Goal: Task Accomplishment & Management: Manage account settings

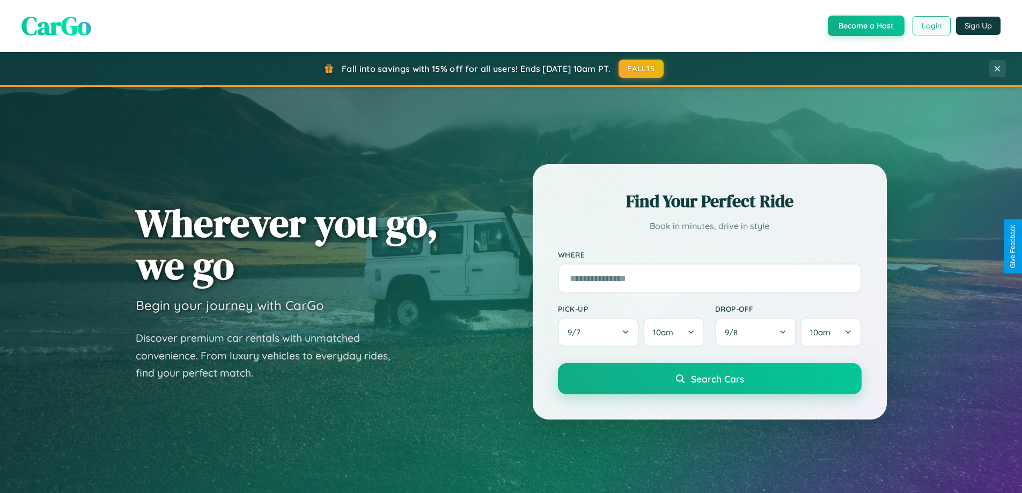
click at [931, 26] on button "Login" at bounding box center [932, 25] width 38 height 19
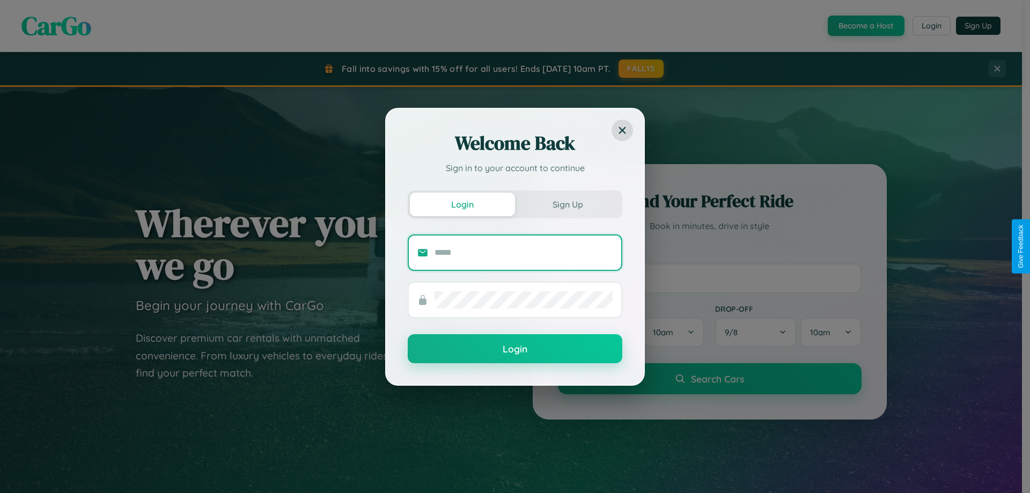
click at [524, 252] on input "text" at bounding box center [524, 252] width 178 height 17
type input "**********"
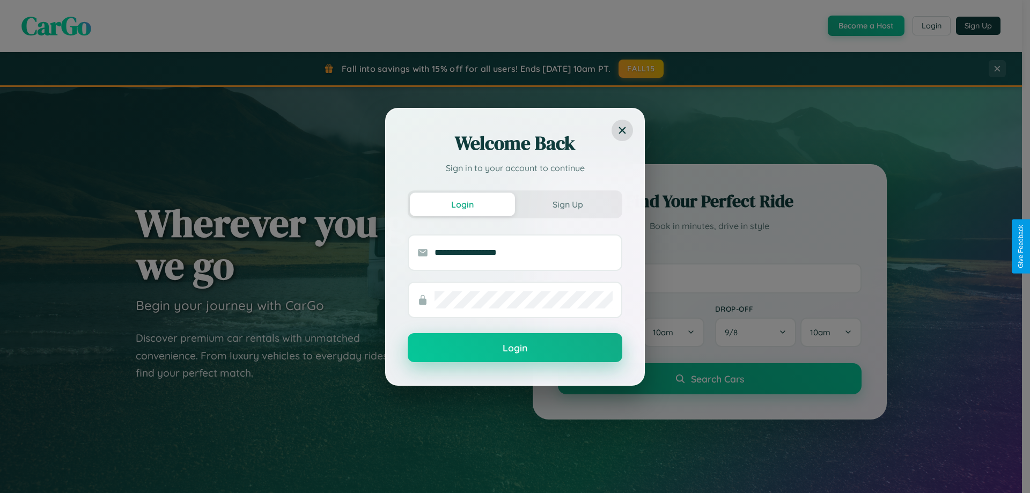
click at [515, 348] on button "Login" at bounding box center [515, 347] width 215 height 29
click at [931, 26] on div "Welcome Back Sign in to your account to continue Login Sign Up Login" at bounding box center [515, 246] width 1030 height 493
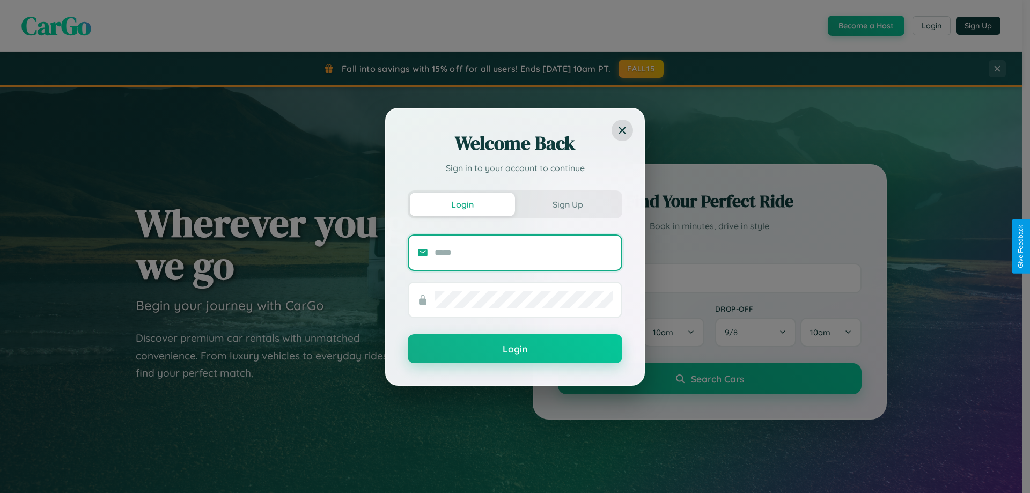
click at [524, 252] on input "text" at bounding box center [524, 252] width 178 height 17
type input "**********"
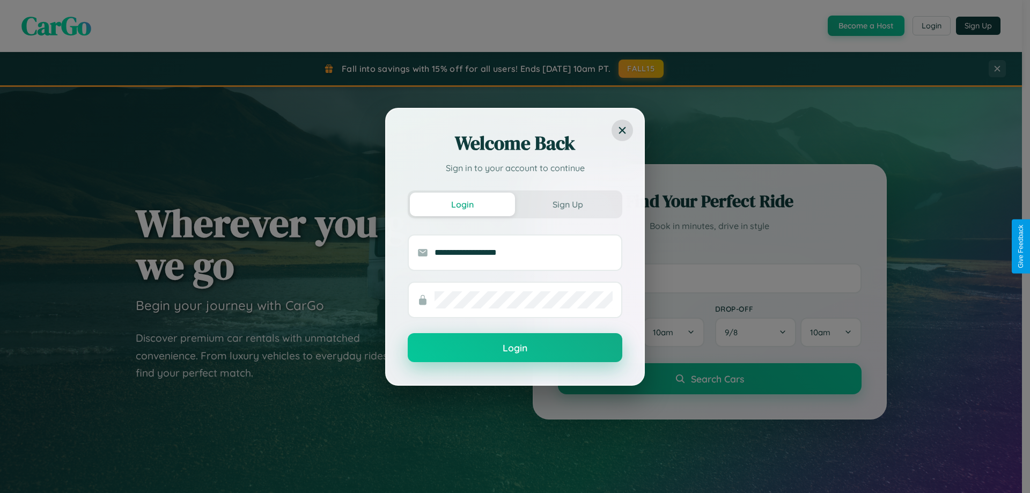
click at [515, 348] on button "Login" at bounding box center [515, 347] width 215 height 29
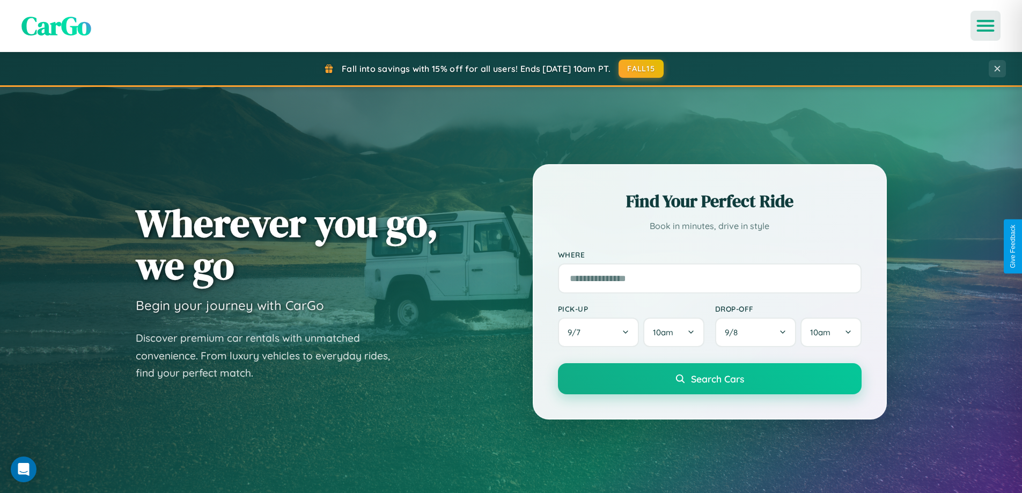
click at [986, 26] on icon "Open menu" at bounding box center [986, 26] width 16 height 10
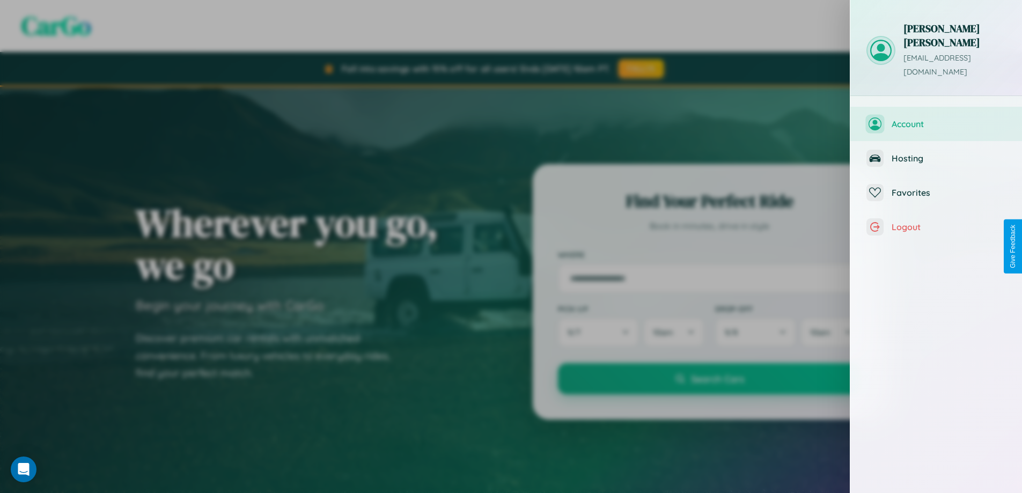
click at [936, 119] on span "Account" at bounding box center [949, 124] width 114 height 11
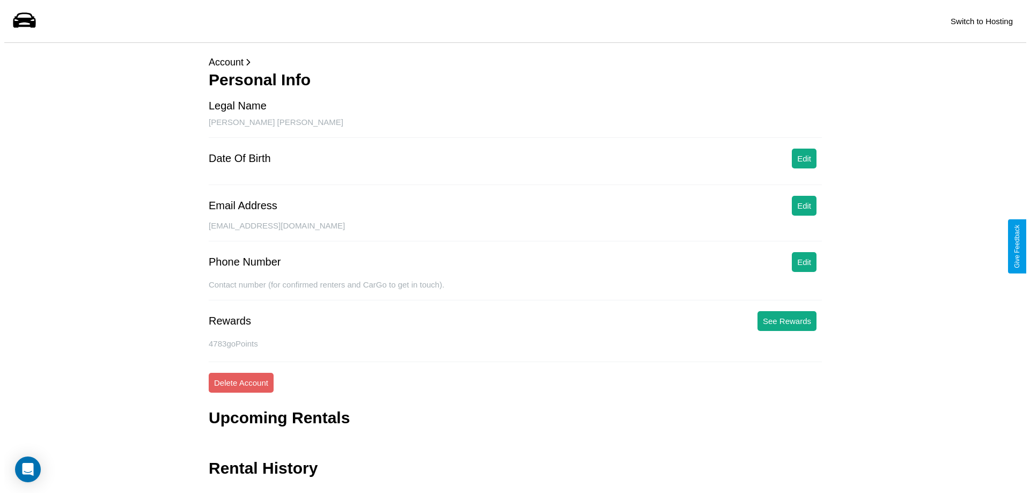
scroll to position [26, 0]
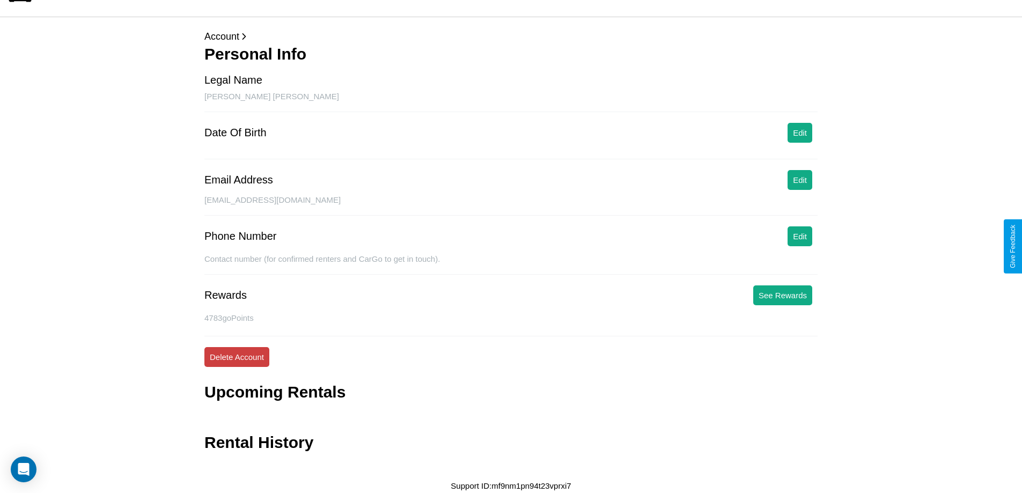
click at [237, 357] on button "Delete Account" at bounding box center [236, 357] width 65 height 20
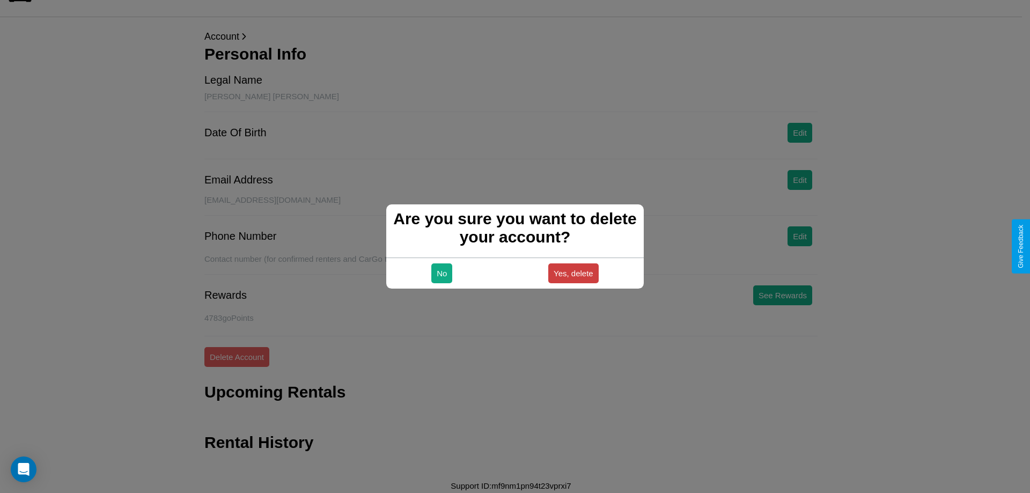
click at [573, 273] on button "Yes, delete" at bounding box center [573, 273] width 50 height 20
